Goal: Task Accomplishment & Management: Manage account settings

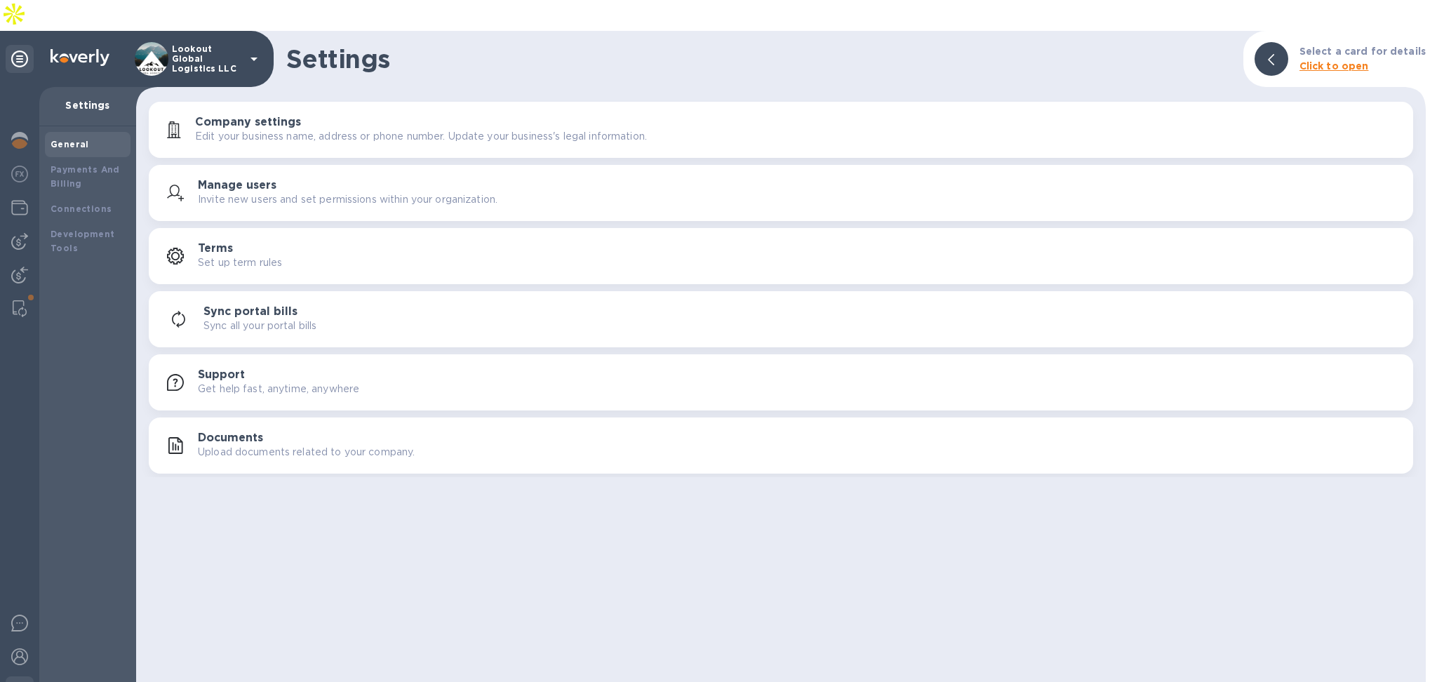
click at [20, 199] on img at bounding box center [19, 207] width 17 height 17
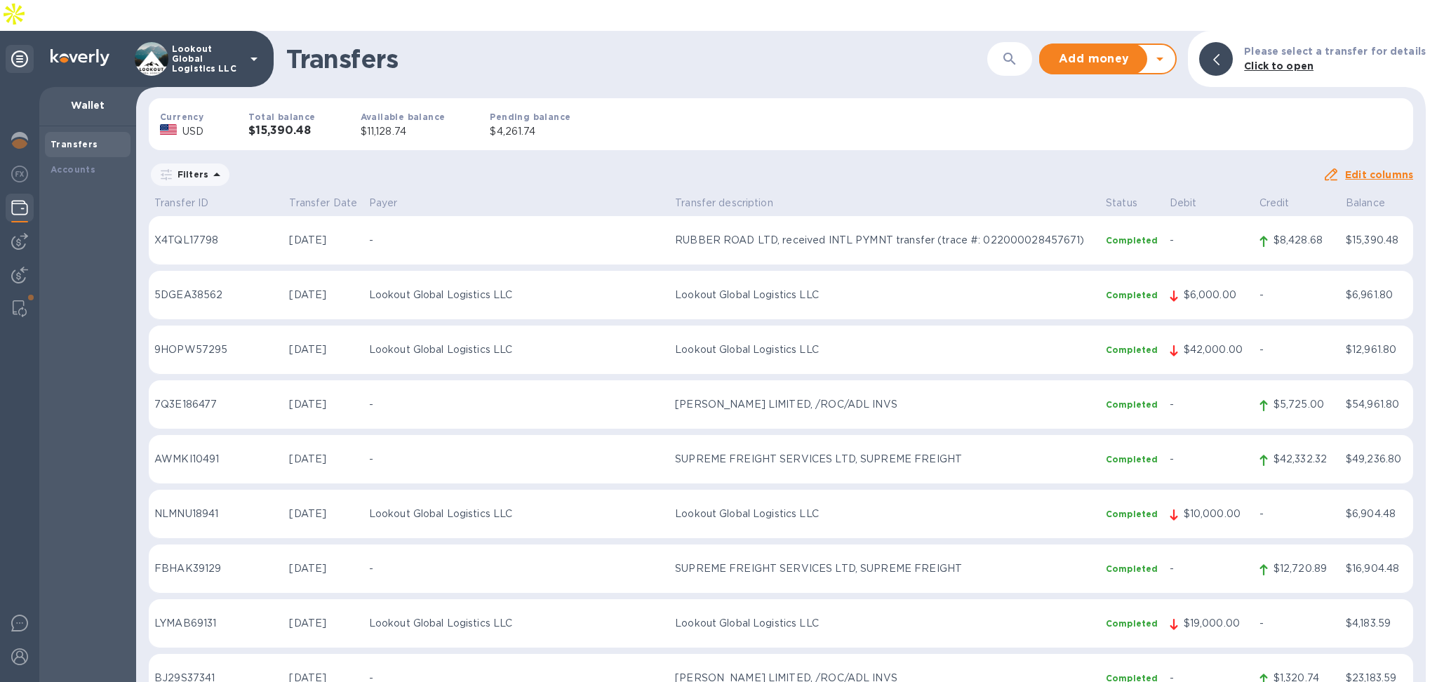
click at [1168, 51] on icon at bounding box center [1160, 59] width 17 height 17
click at [1113, 119] on b "Withdraw money" at bounding box center [1108, 124] width 91 height 11
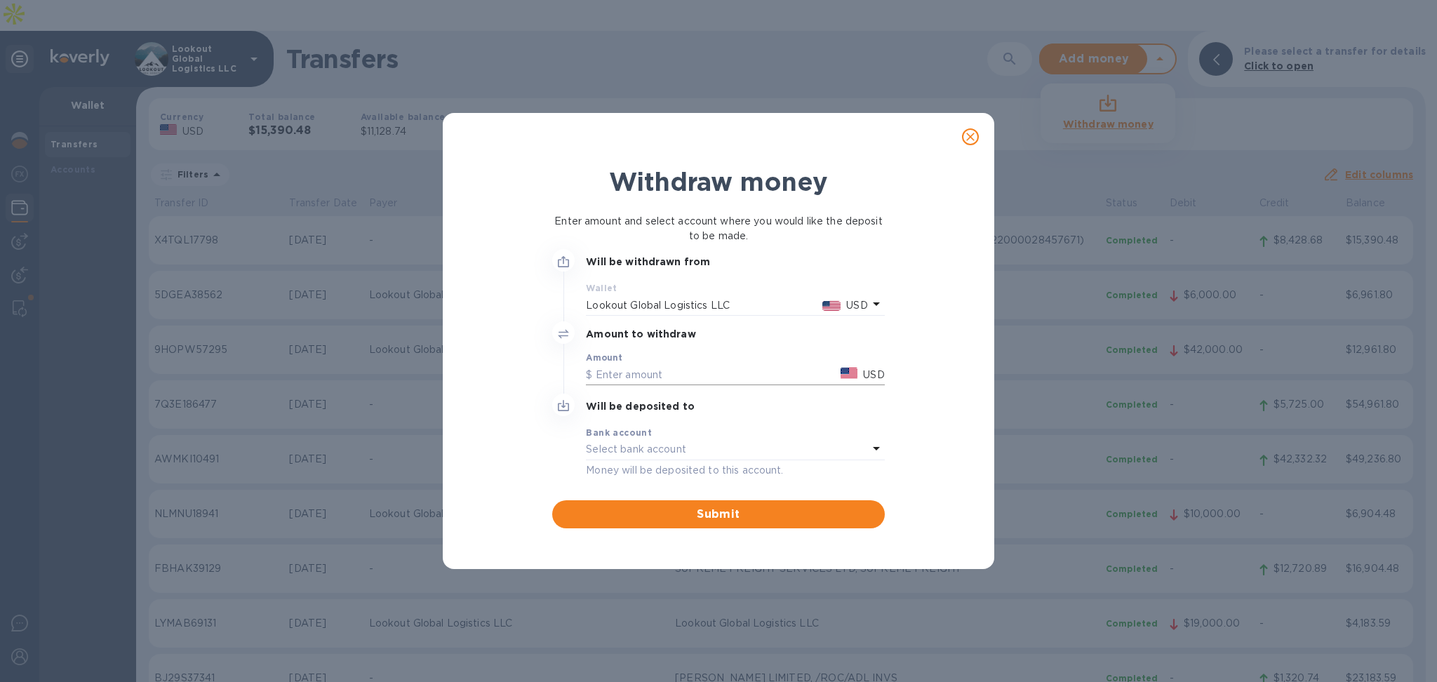
click at [647, 376] on input "text" at bounding box center [710, 374] width 249 height 21
type input "9,000"
click at [658, 440] on div "Select bank account" at bounding box center [726, 450] width 281 height 20
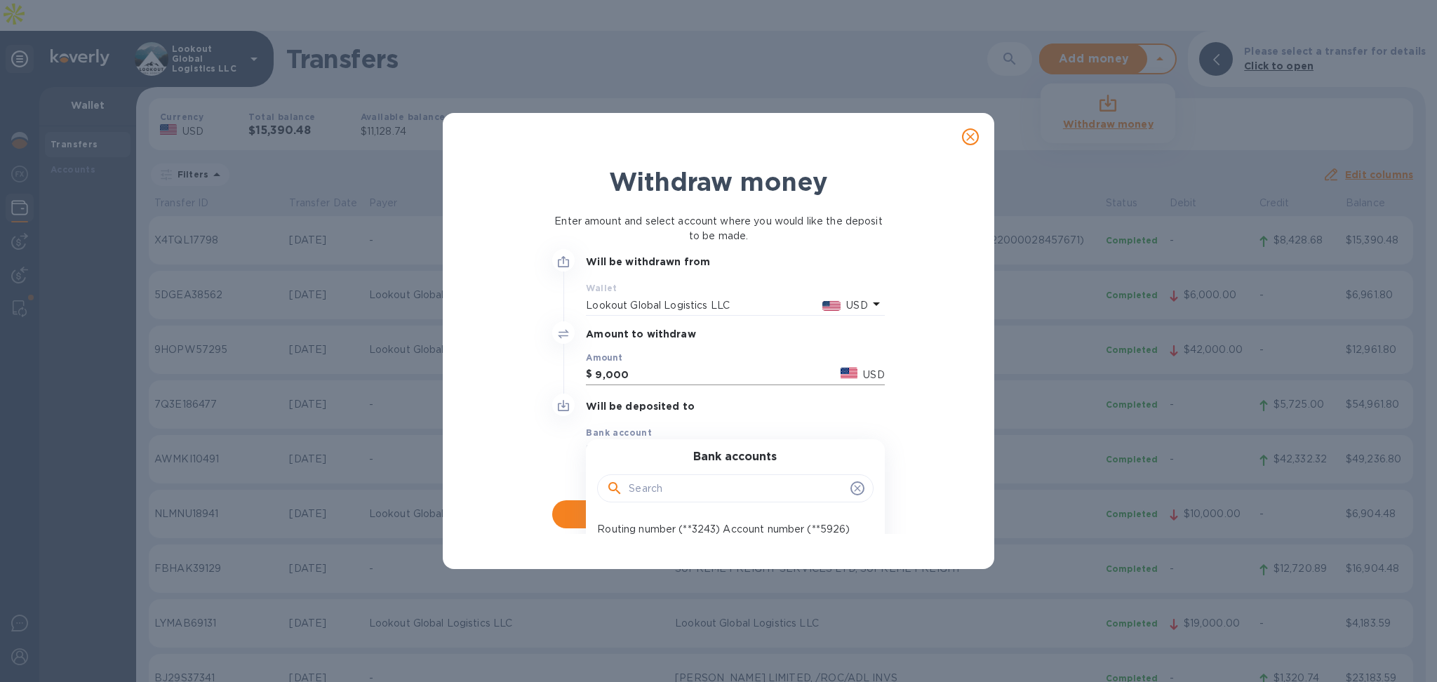
scroll to position [60, 0]
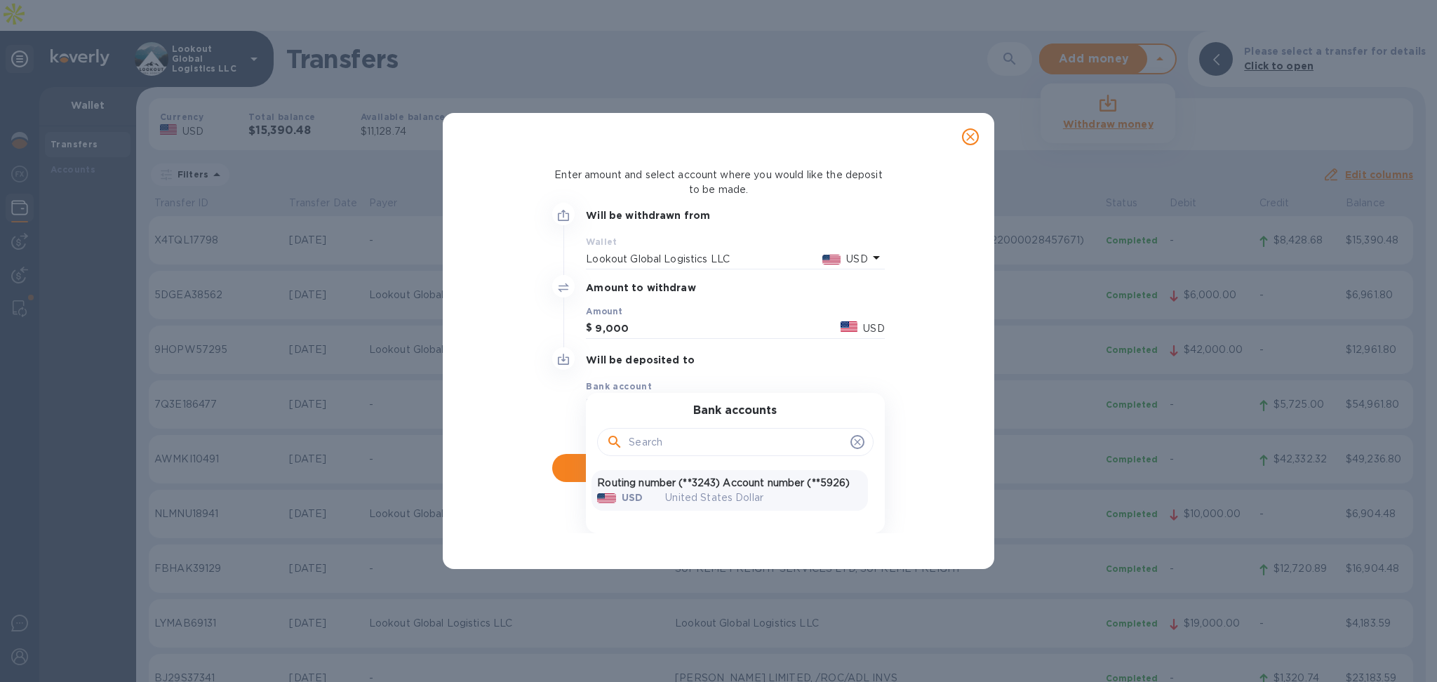
click at [688, 492] on p "United States Dollar" at bounding box center [763, 498] width 197 height 15
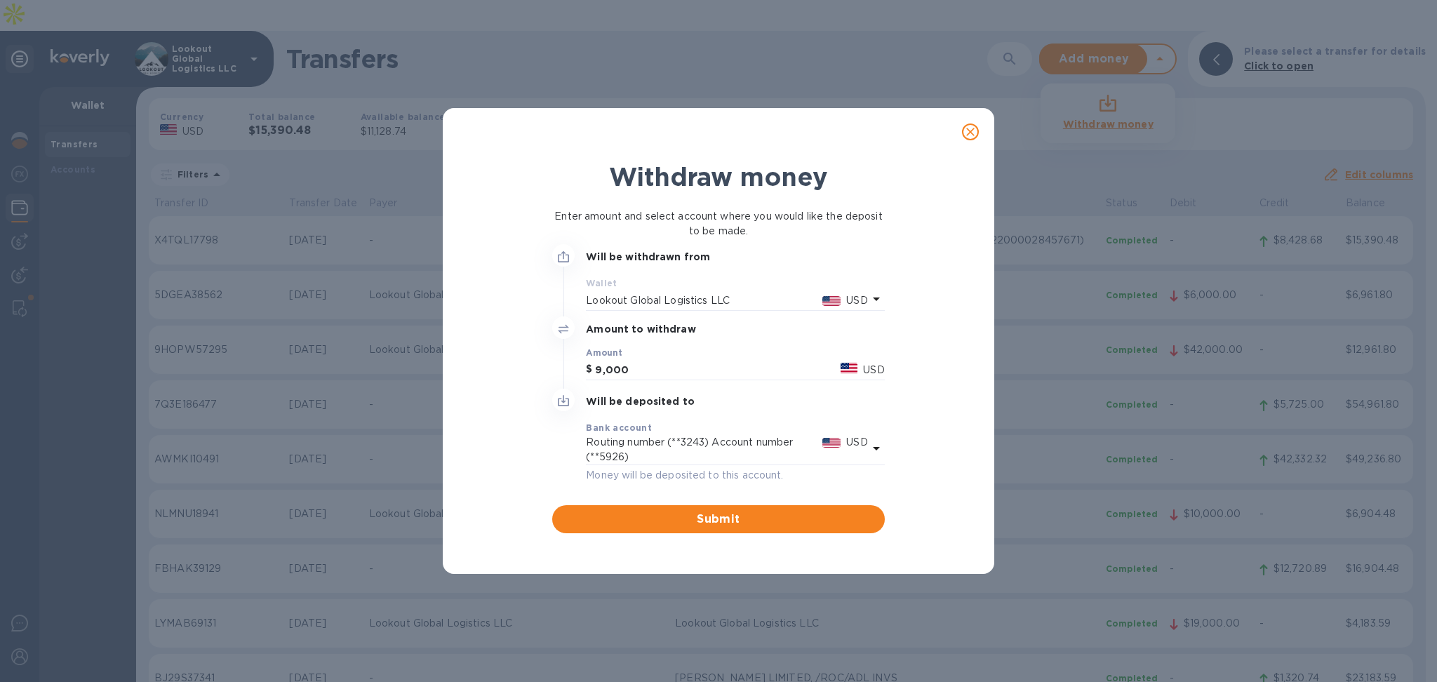
scroll to position [0, 0]
click at [687, 515] on span "Submit" at bounding box center [718, 519] width 309 height 17
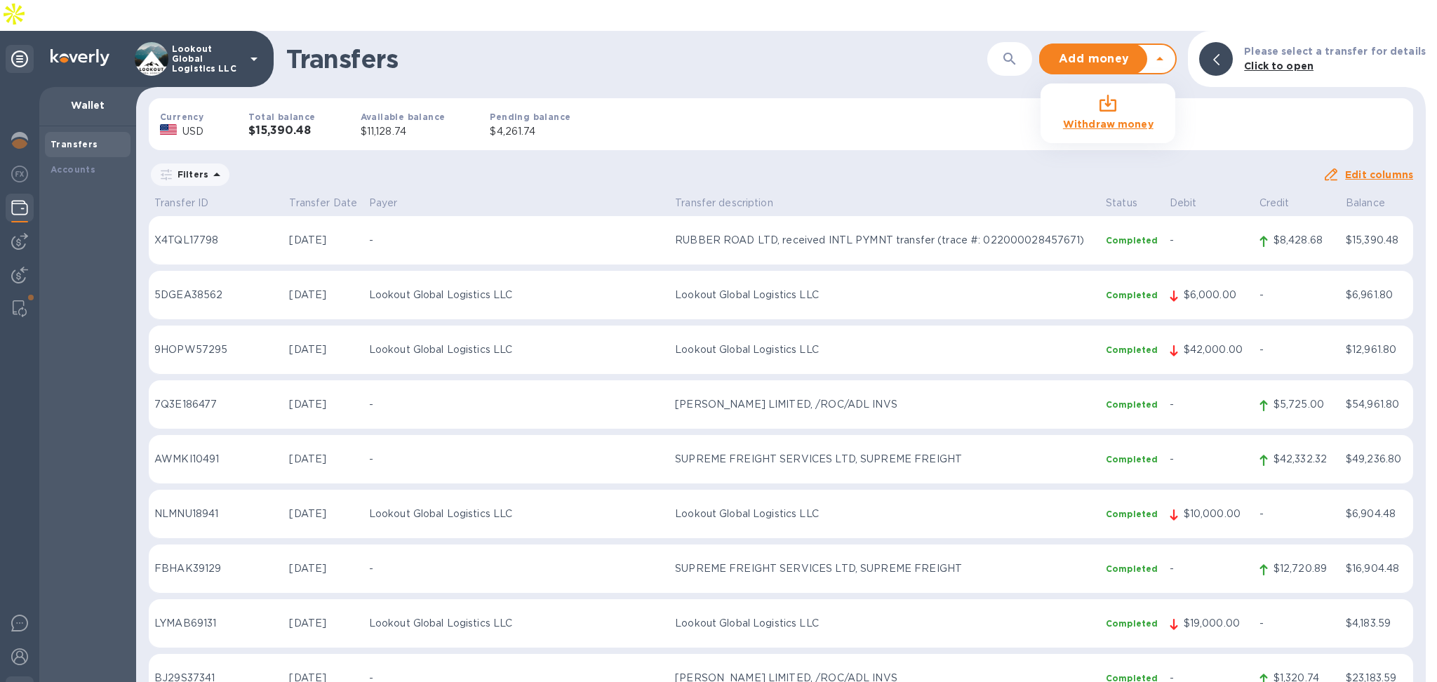
click at [18, 681] on img at bounding box center [19, 690] width 17 height 17
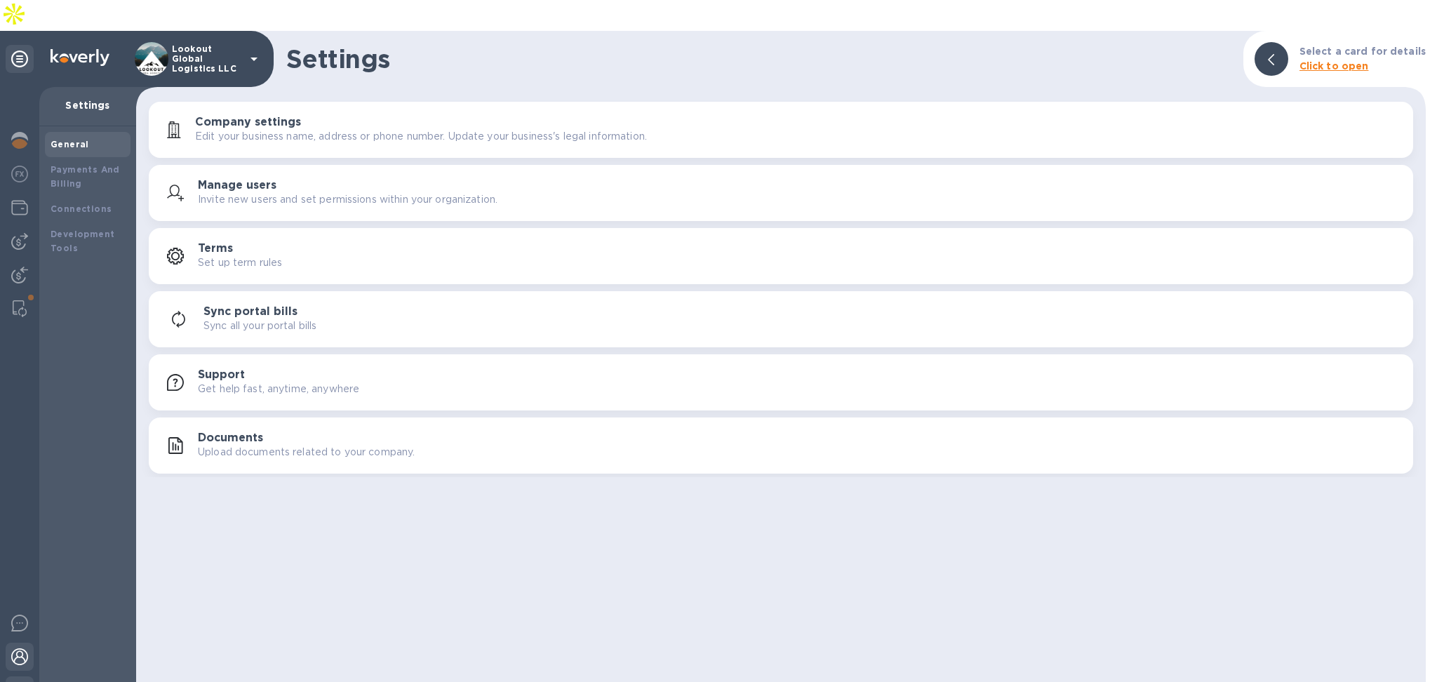
click at [17, 648] on img at bounding box center [19, 656] width 17 height 17
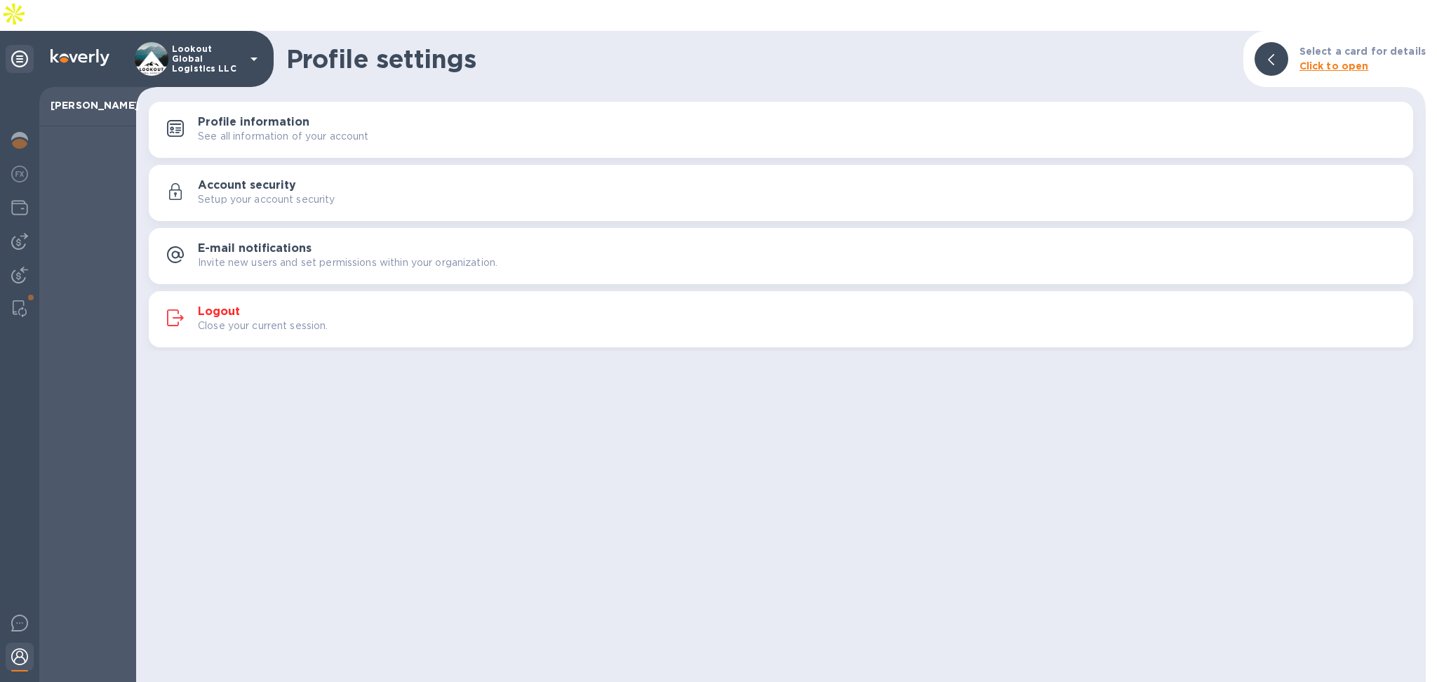
click at [223, 305] on h3 "Logout" at bounding box center [219, 311] width 42 height 13
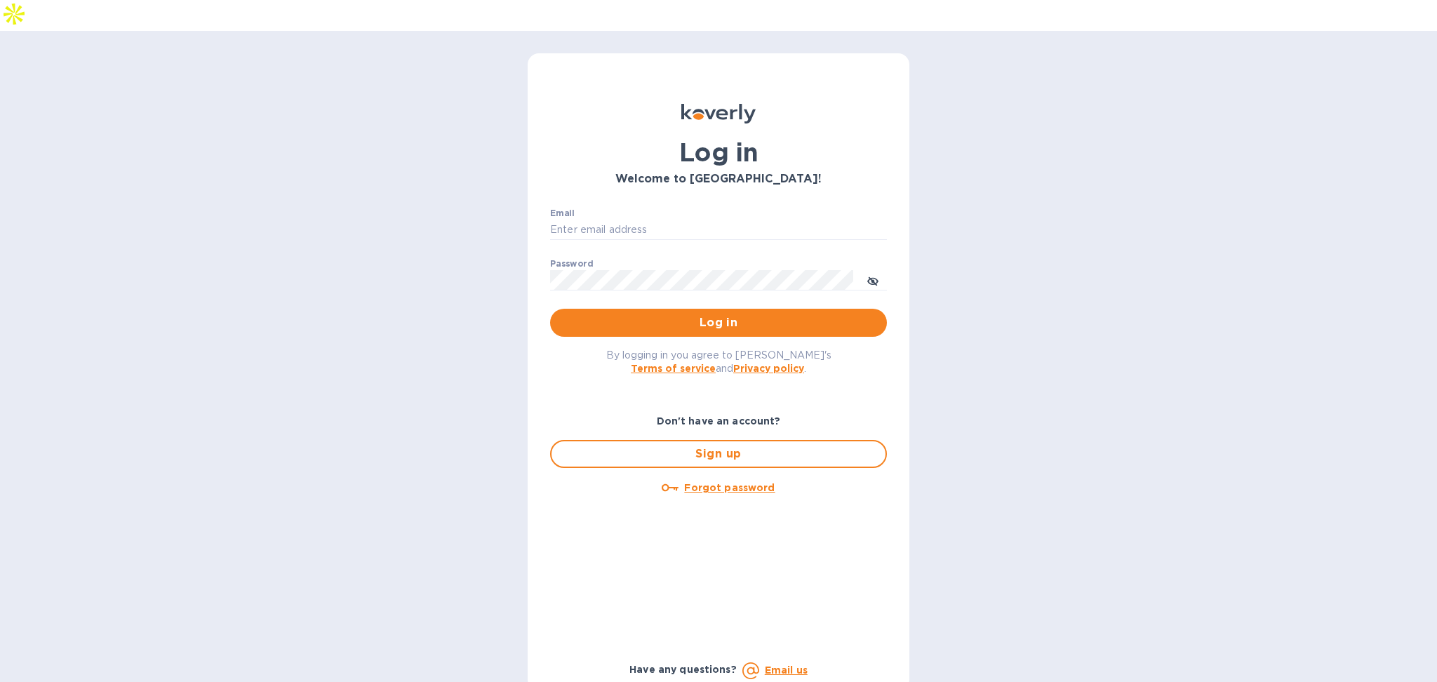
click at [675, 208] on div "Email ​" at bounding box center [718, 233] width 337 height 51
click at [654, 220] on input "Email" at bounding box center [718, 230] width 337 height 21
type input "alexis@lookoutgl.com"
click at [625, 309] on button "Log in" at bounding box center [718, 323] width 337 height 28
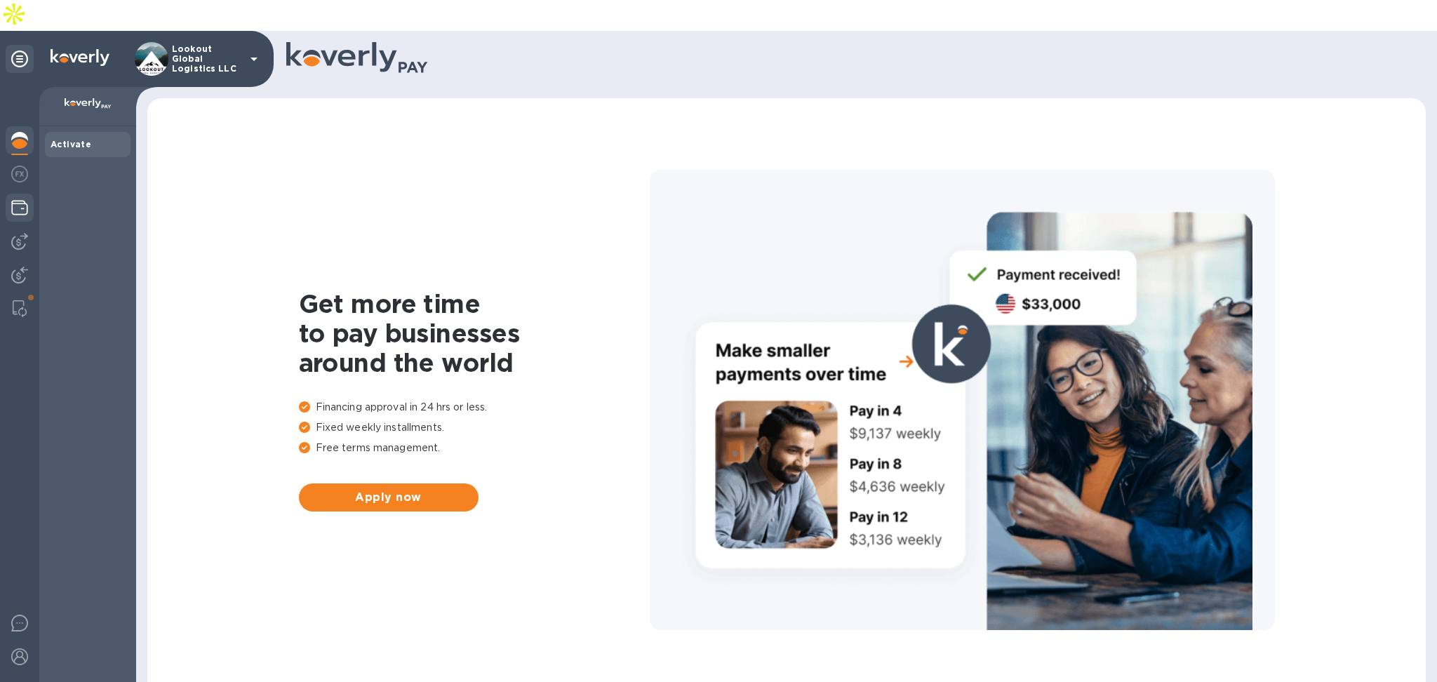
click at [17, 194] on div at bounding box center [20, 209] width 28 height 31
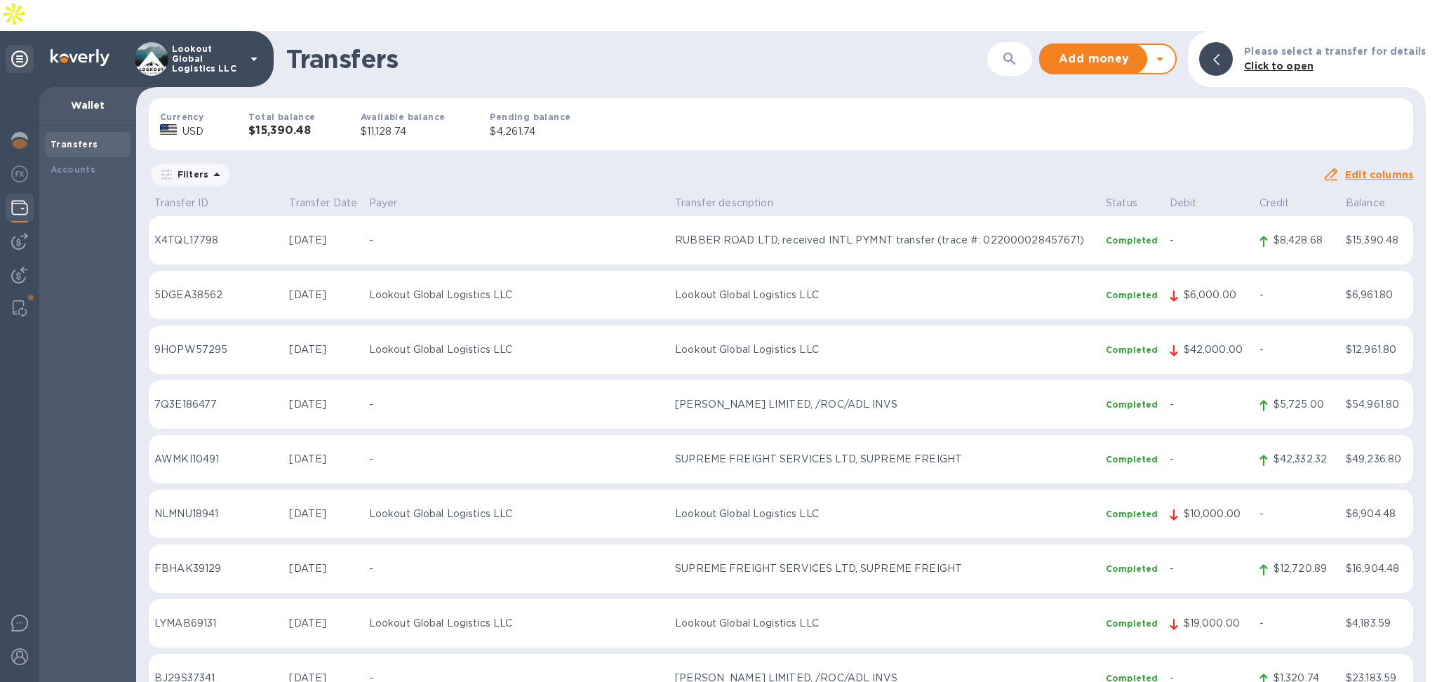
click at [1168, 51] on icon at bounding box center [1160, 59] width 17 height 17
click at [1138, 119] on b "Withdraw money" at bounding box center [1108, 124] width 91 height 11
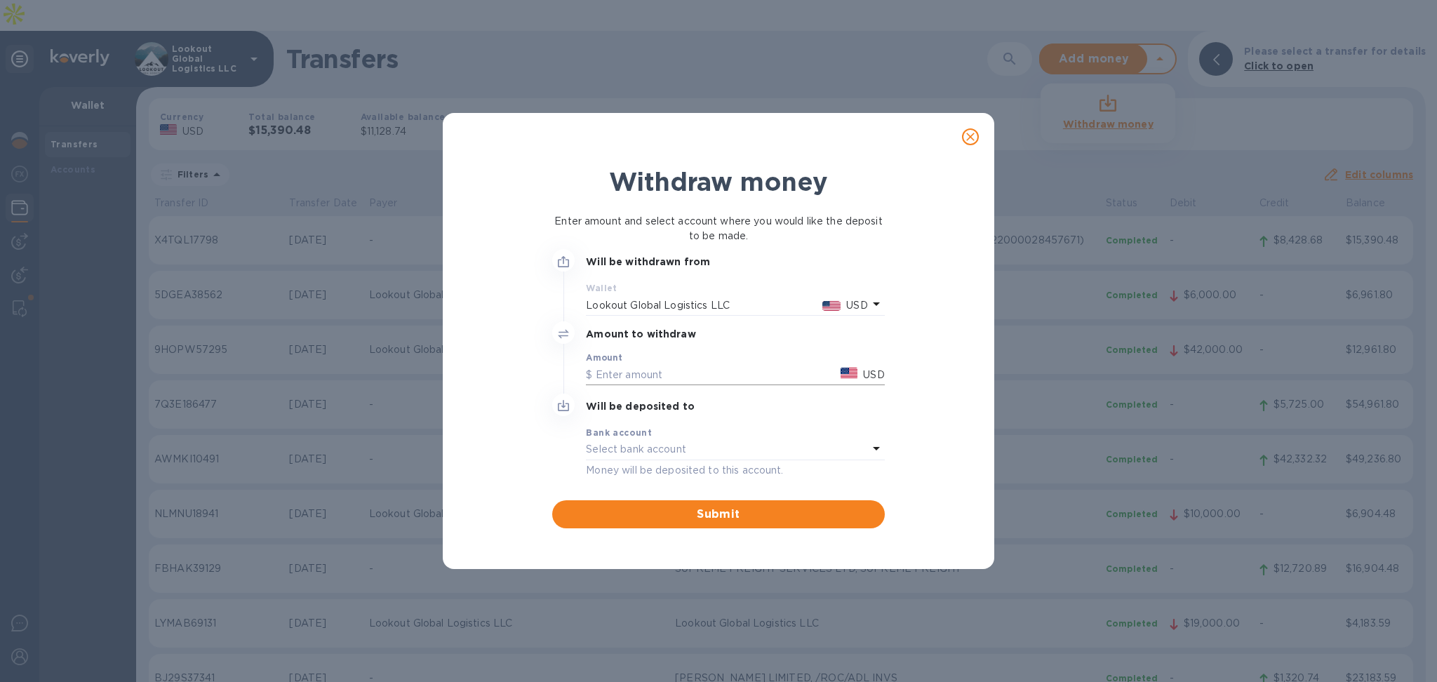
click at [743, 365] on input "text" at bounding box center [710, 374] width 249 height 21
type input "9,000"
click at [670, 461] on div "Money will be deposited to this account." at bounding box center [735, 469] width 298 height 18
click at [674, 444] on p "Select bank account" at bounding box center [636, 449] width 100 height 15
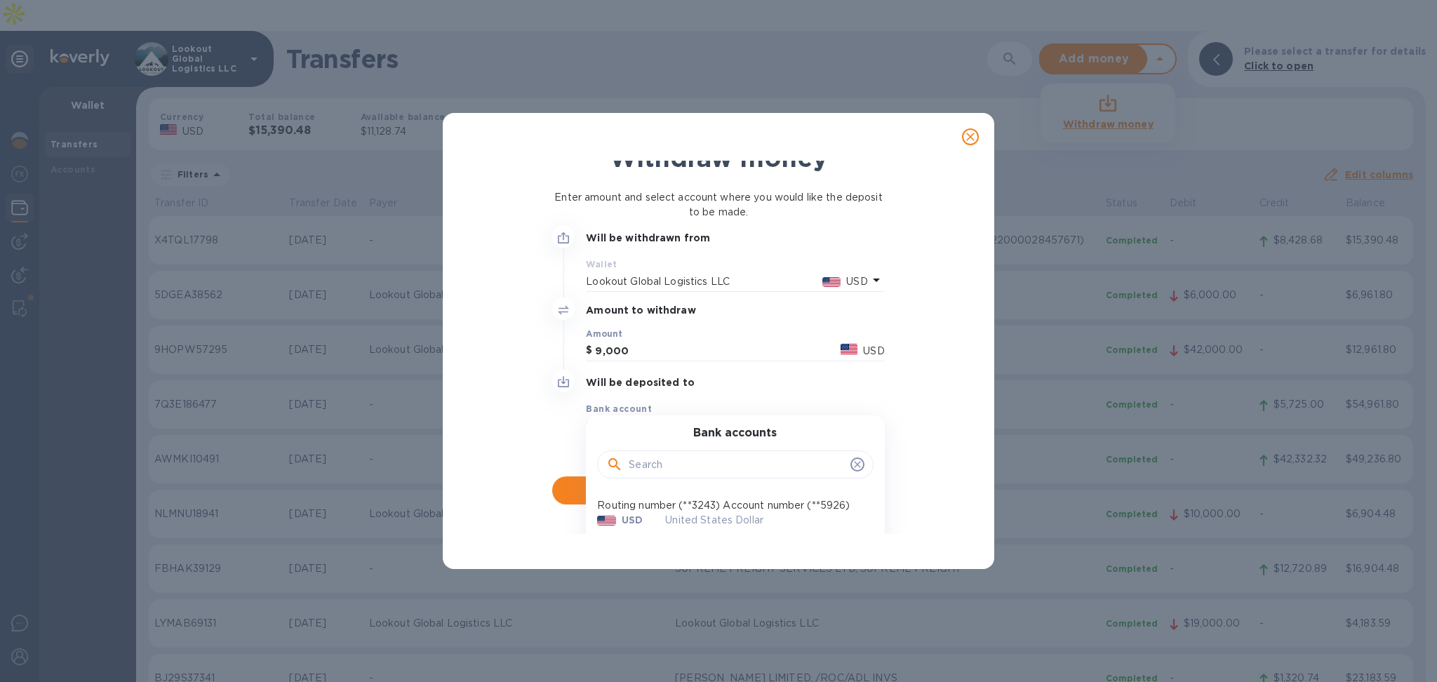
scroll to position [60, 0]
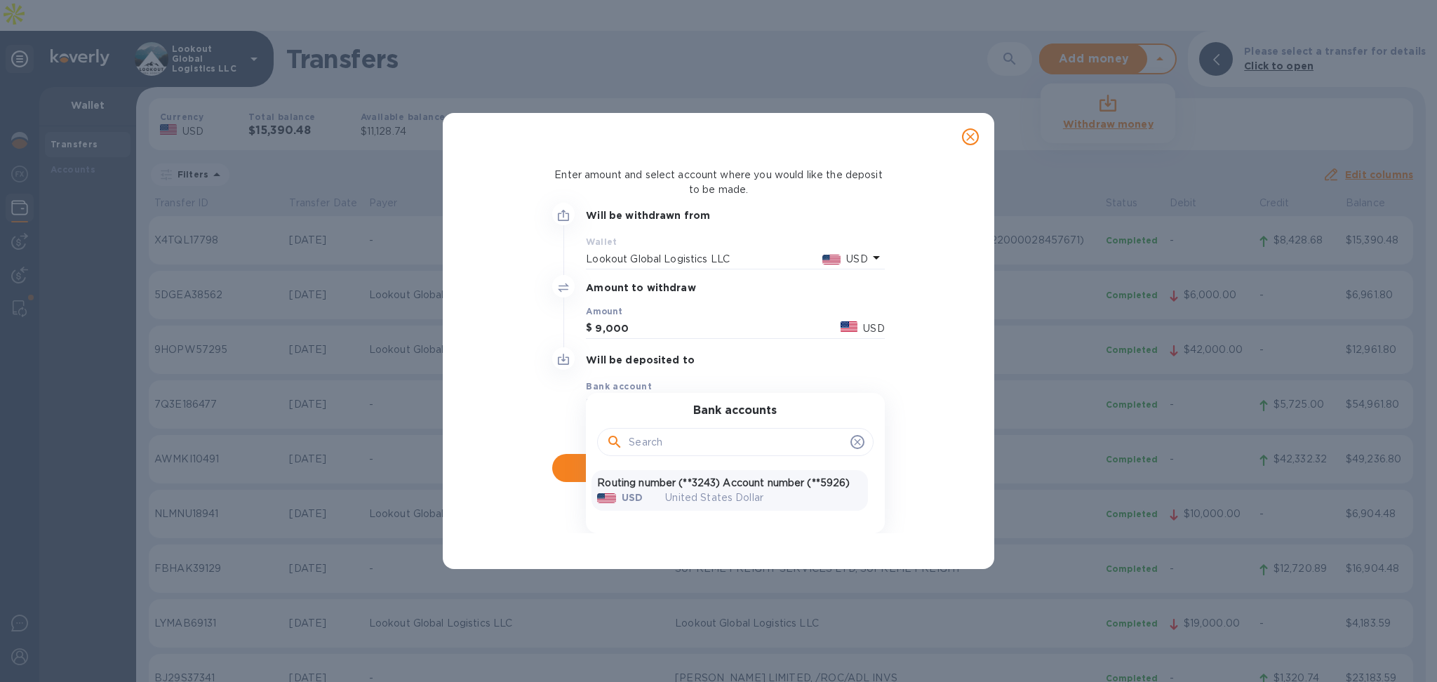
click at [727, 476] on p "Routing number (**3243) Account number (**5926)" at bounding box center [729, 483] width 265 height 15
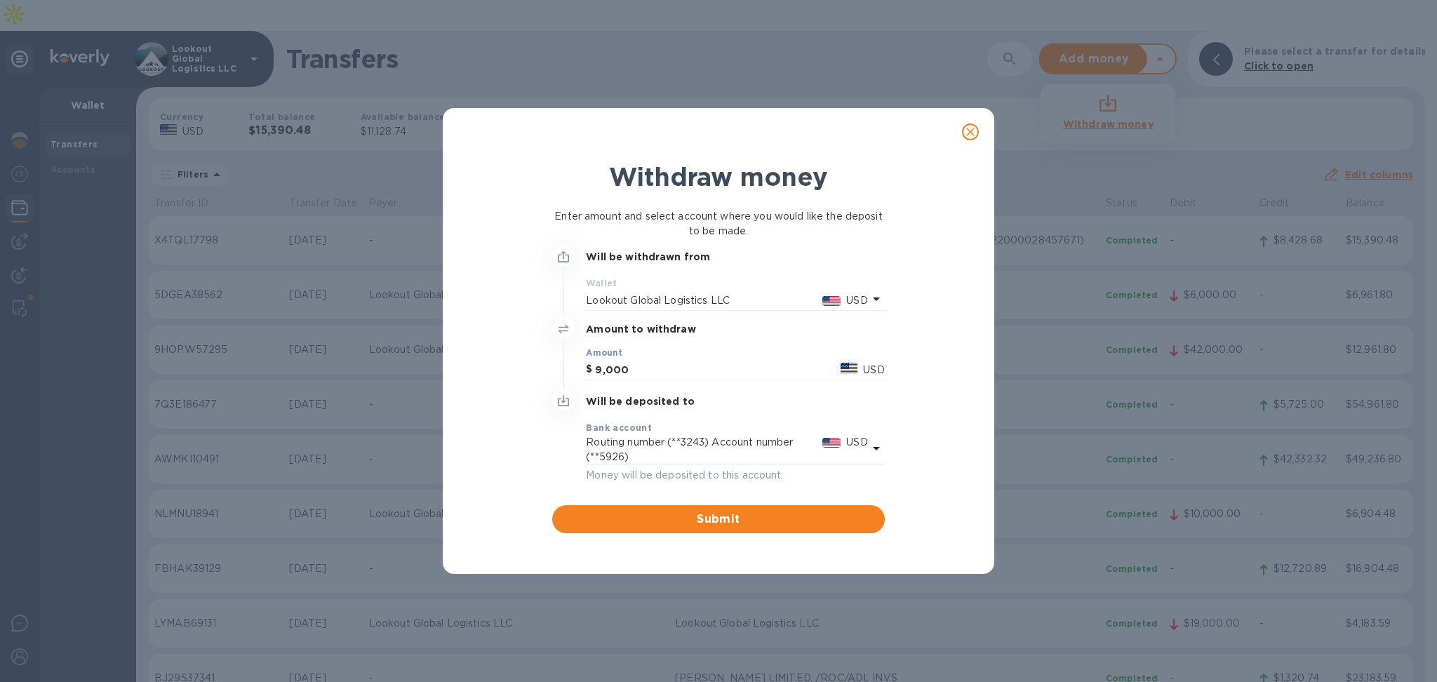
scroll to position [0, 0]
click at [703, 519] on span "Submit" at bounding box center [718, 519] width 309 height 17
